Goal: Task Accomplishment & Management: Use online tool/utility

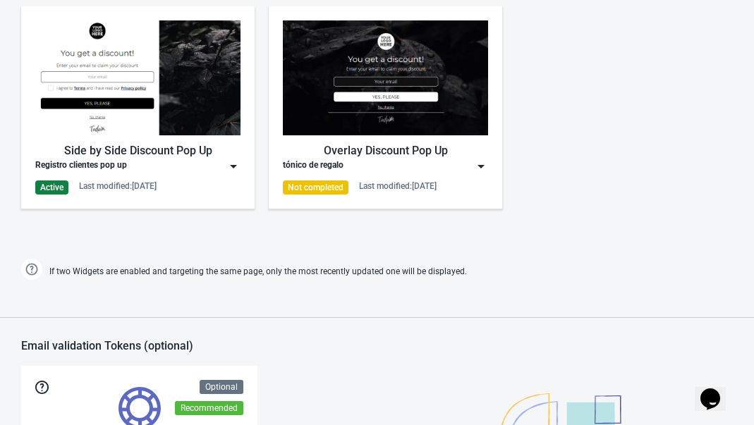
scroll to position [713, 0]
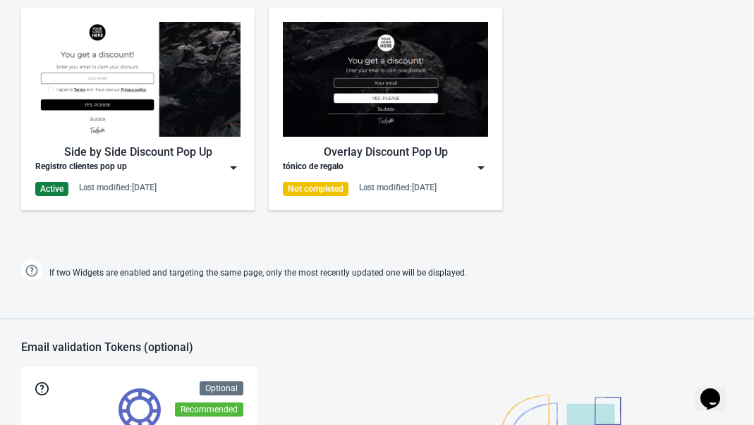
click at [234, 166] on img at bounding box center [233, 168] width 14 height 14
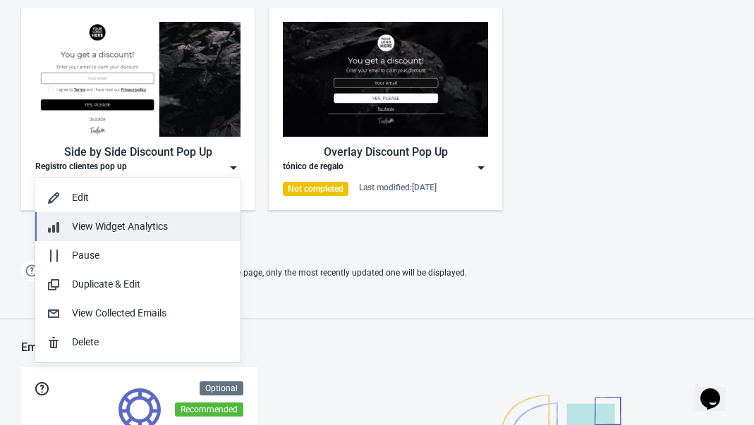
click at [116, 223] on span "View Widget Analytics" at bounding box center [120, 226] width 96 height 11
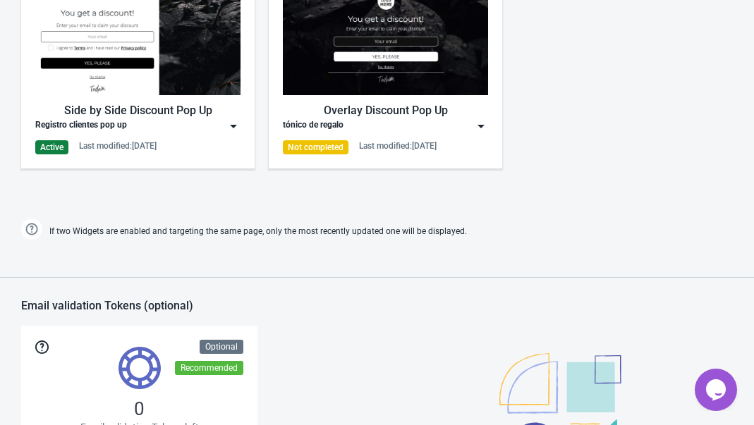
scroll to position [683, 0]
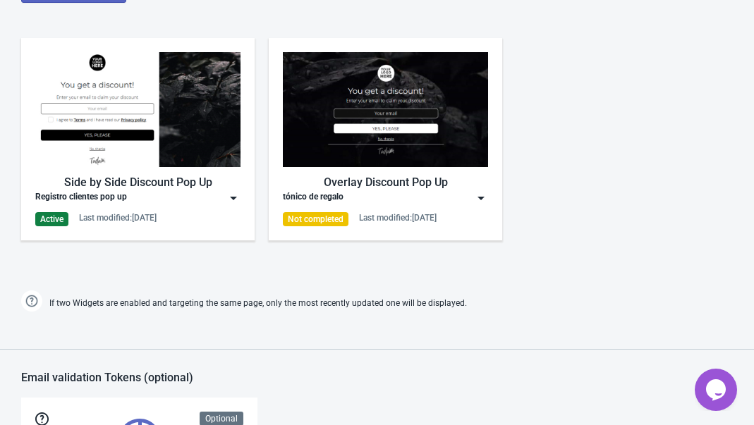
click at [236, 195] on img at bounding box center [233, 198] width 14 height 14
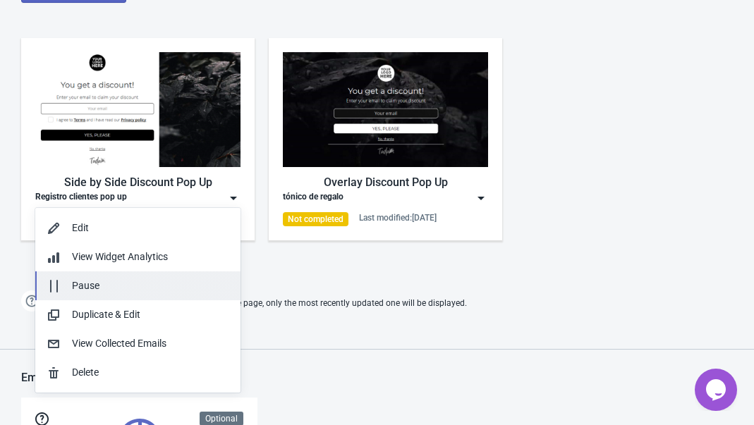
click at [98, 285] on div "Pause" at bounding box center [150, 286] width 157 height 15
